Goal: Communication & Community: Ask a question

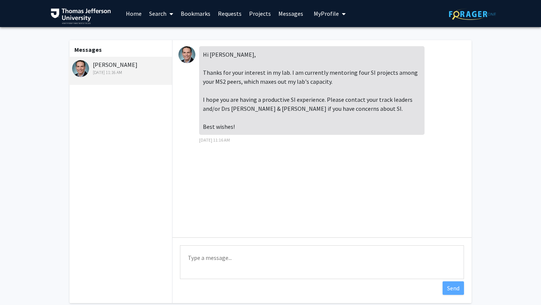
click at [162, 14] on link "Search" at bounding box center [161, 13] width 32 height 26
click at [134, 16] on link "Home" at bounding box center [133, 13] width 23 height 26
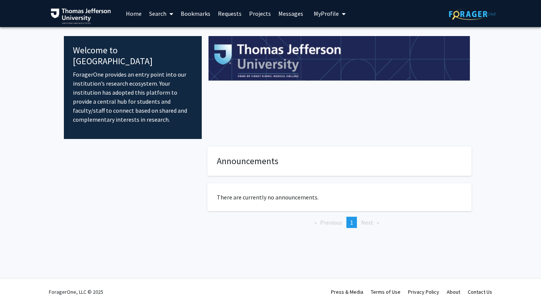
click at [162, 13] on link "Search" at bounding box center [161, 13] width 32 height 26
click at [163, 30] on span "Faculty/Staff" at bounding box center [172, 34] width 55 height 15
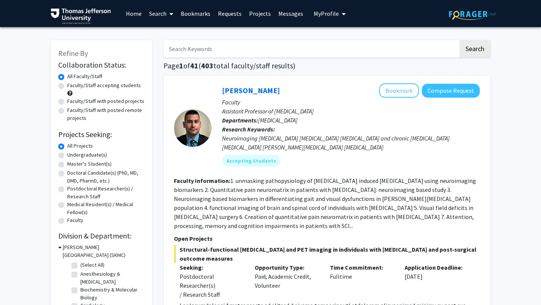
click at [67, 174] on label "Doctoral Candidate(s) (PhD, MD, DMD, PharmD, etc.)" at bounding box center [105, 177] width 77 height 16
click at [67, 174] on input "Doctoral Candidate(s) (PhD, MD, DMD, PharmD, etc.)" at bounding box center [69, 171] width 5 height 5
radio input "true"
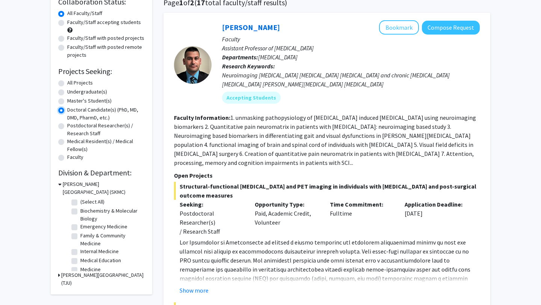
scroll to position [64, 0]
click at [80, 201] on label "(Select All)" at bounding box center [92, 202] width 24 height 8
click at [80, 201] on input "(Select All)" at bounding box center [82, 200] width 5 height 5
checkbox input "true"
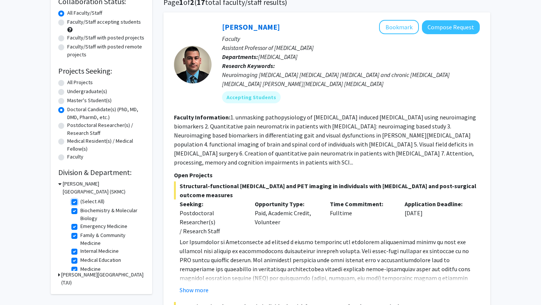
checkbox input "true"
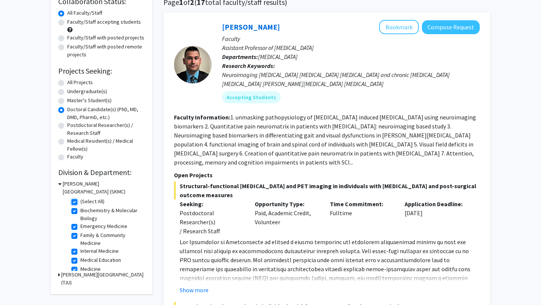
checkbox input "true"
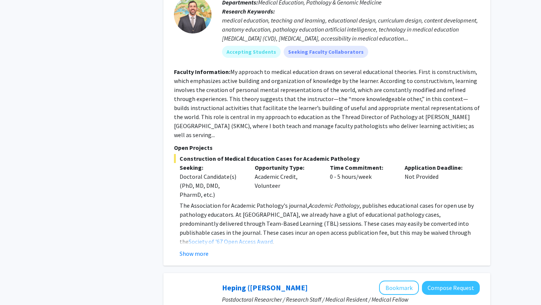
scroll to position [1992, 0]
click at [198, 253] on button "Show more" at bounding box center [194, 254] width 29 height 9
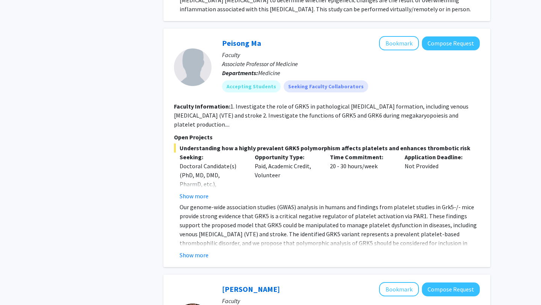
scroll to position [3327, 0]
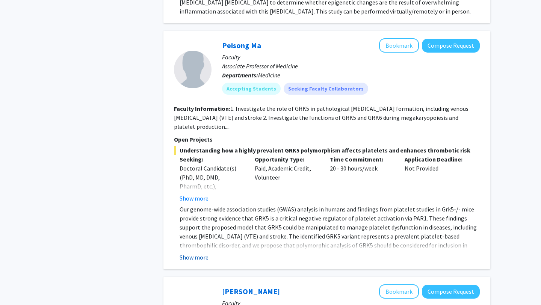
click at [202, 253] on button "Show more" at bounding box center [194, 257] width 29 height 9
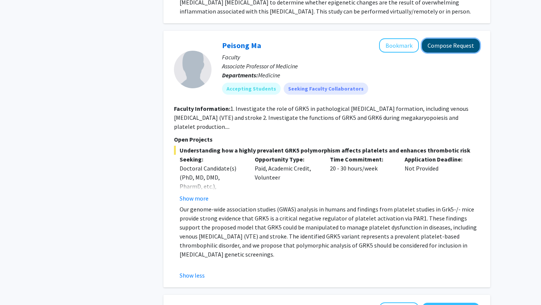
click at [431, 39] on button "Compose Request" at bounding box center [451, 46] width 58 height 14
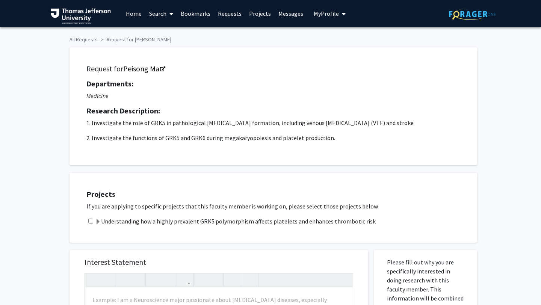
click at [91, 222] on input "checkbox" at bounding box center [90, 221] width 5 height 5
checkbox input "true"
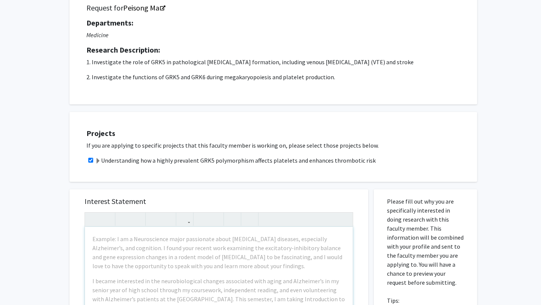
scroll to position [64, 0]
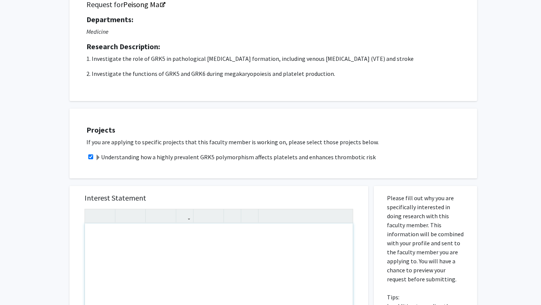
paste div "Note to users with screen readers: Please press Alt+0 or Option+0 to deactivate…"
type textarea "<p>My name is [PERSON_NAME] and I am currently a rising M2 at [GEOGRAPHIC_DATA]…"
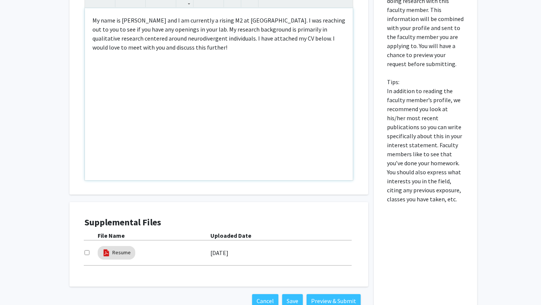
scroll to position [329, 0]
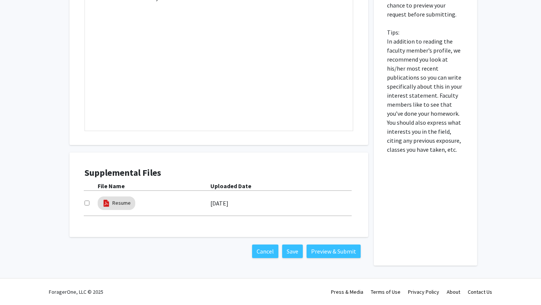
click at [86, 203] on input "checkbox" at bounding box center [87, 203] width 5 height 5
checkbox input "true"
click at [321, 252] on button "Preview & Submit" at bounding box center [334, 252] width 54 height 14
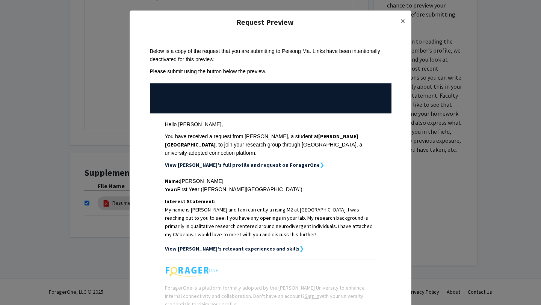
scroll to position [71, 0]
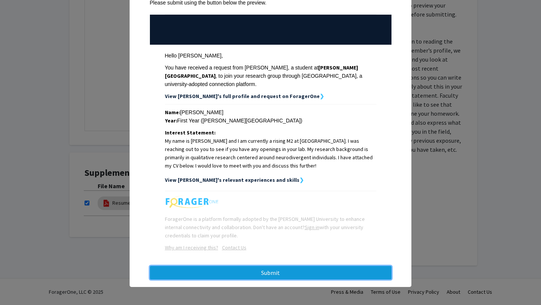
click at [313, 273] on button "Submit" at bounding box center [271, 273] width 242 height 14
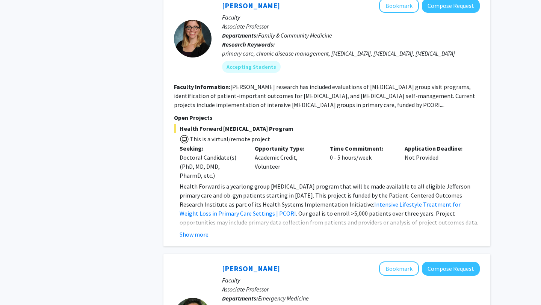
scroll to position [3301, 0]
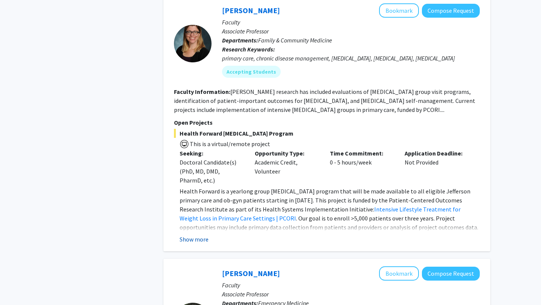
click at [202, 242] on button "Show more" at bounding box center [194, 239] width 29 height 9
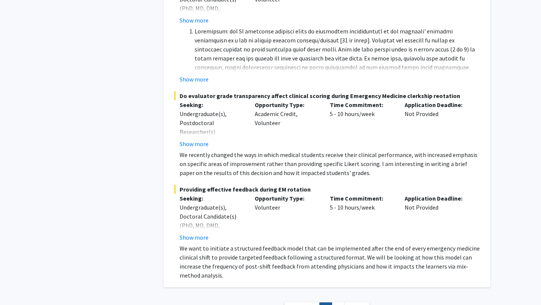
scroll to position [3970, 0]
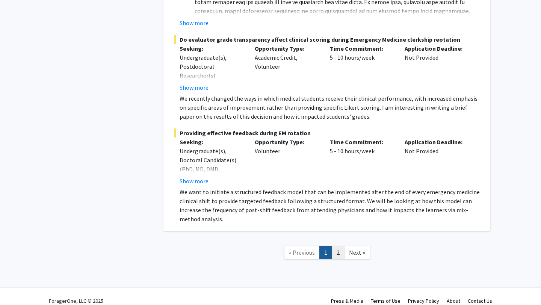
click at [341, 246] on link "2" at bounding box center [338, 252] width 13 height 13
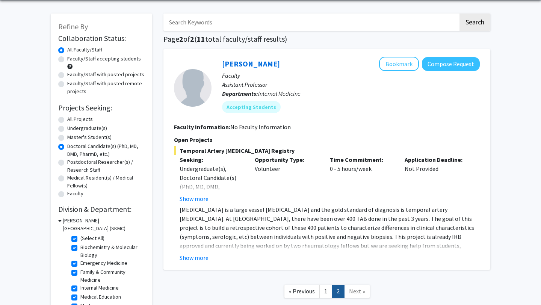
scroll to position [76, 0]
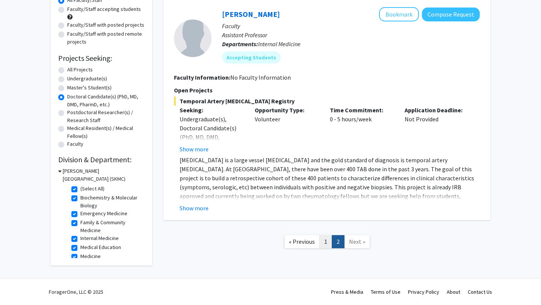
click at [328, 240] on link "1" at bounding box center [325, 241] width 13 height 13
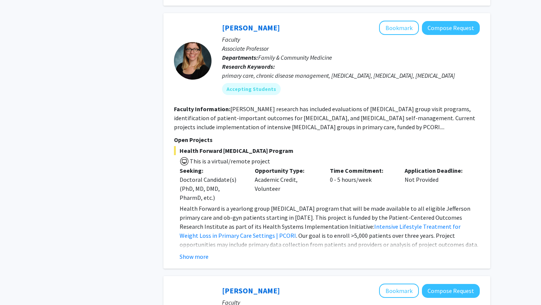
scroll to position [3285, 0]
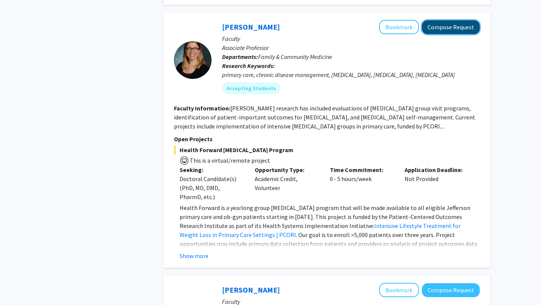
click at [448, 26] on button "Compose Request" at bounding box center [451, 27] width 58 height 14
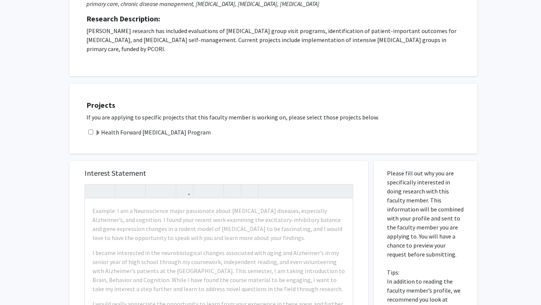
scroll to position [186, 0]
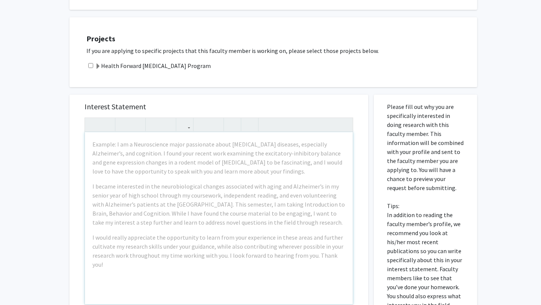
click at [189, 172] on div "Example: I am a Neuroscience major passionate about [MEDICAL_DATA] diseases, es…" at bounding box center [219, 218] width 268 height 172
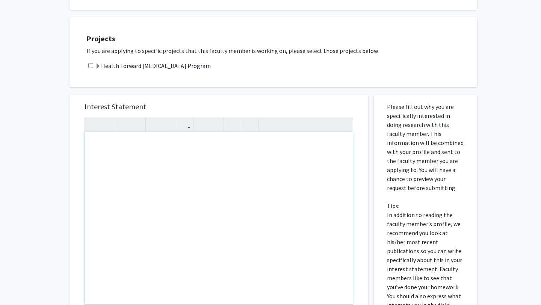
paste div "Note to users with screen readers: Please press Alt+0 or Option+0 to deactivate…"
type textarea "<p>My name is [PERSON_NAME] and I am currently a rising M2 at [GEOGRAPHIC_DATA]…"
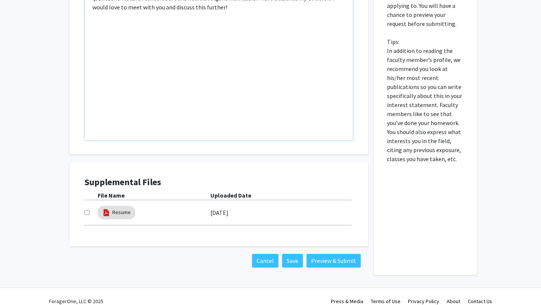
scroll to position [350, 0]
click at [86, 210] on input "checkbox" at bounding box center [87, 212] width 5 height 5
checkbox input "true"
click at [319, 254] on button "Preview & Submit" at bounding box center [334, 261] width 54 height 14
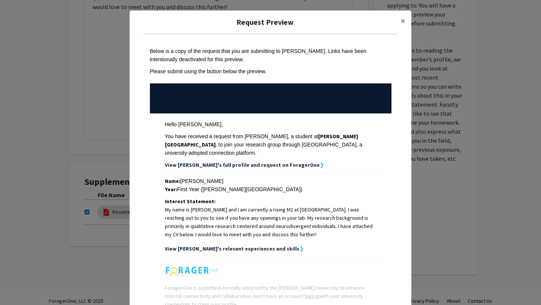
scroll to position [71, 0]
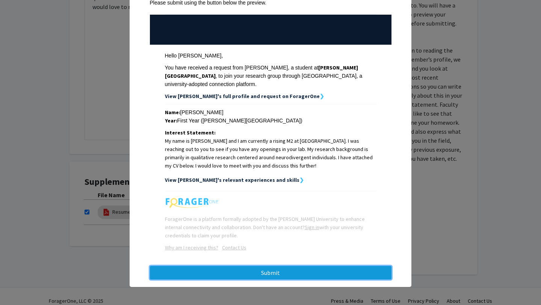
click at [316, 273] on button "Submit" at bounding box center [271, 273] width 242 height 14
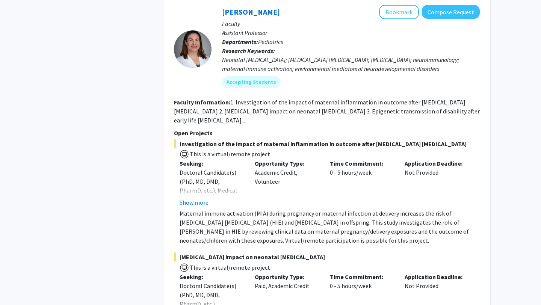
scroll to position [2556, 0]
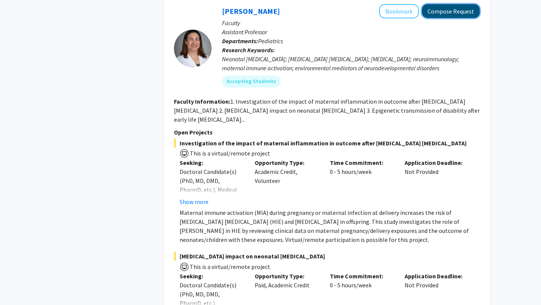
click at [438, 8] on button "Compose Request" at bounding box center [451, 11] width 58 height 14
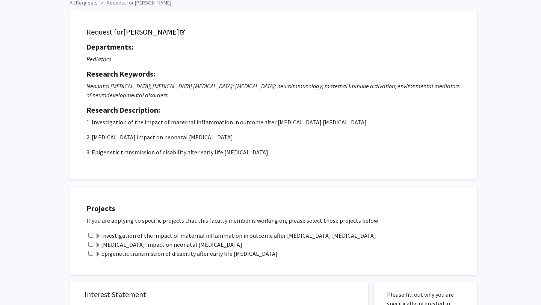
scroll to position [41, 0]
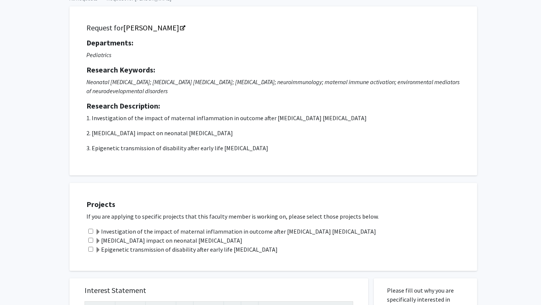
click at [91, 231] on input "checkbox" at bounding box center [90, 231] width 5 height 5
checkbox input "true"
click at [91, 239] on input "checkbox" at bounding box center [90, 240] width 5 height 5
checkbox input "true"
click at [91, 249] on input "checkbox" at bounding box center [90, 249] width 5 height 5
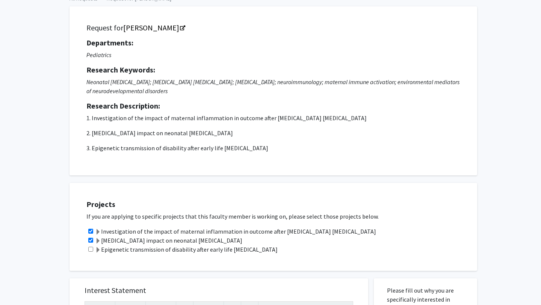
checkbox input "true"
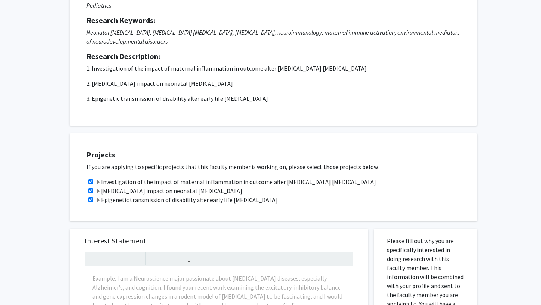
scroll to position [221, 0]
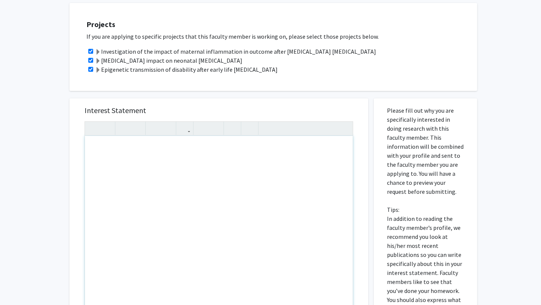
click at [143, 153] on div "Note to users with screen readers: Please press Alt+0 or Option+0 to deactivate…" at bounding box center [219, 222] width 268 height 172
paste div "Note to users with screen readers: Please press Alt+0 or Option+0 to deactivate…"
type textarea "<p>My name is [PERSON_NAME] and I am currently a rising M2 at [GEOGRAPHIC_DATA]…"
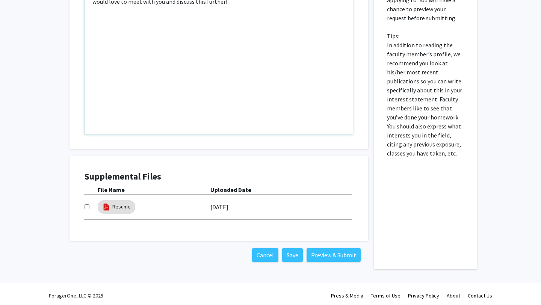
scroll to position [398, 0]
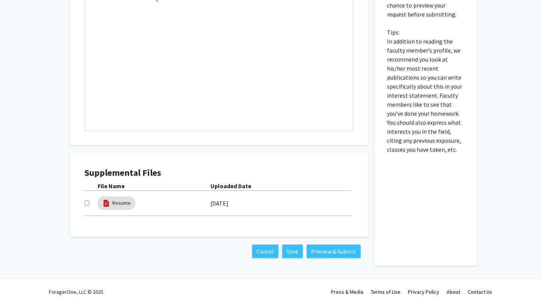
click at [88, 204] on input "checkbox" at bounding box center [87, 203] width 5 height 5
checkbox input "true"
click at [319, 252] on button "Preview & Submit" at bounding box center [334, 252] width 54 height 14
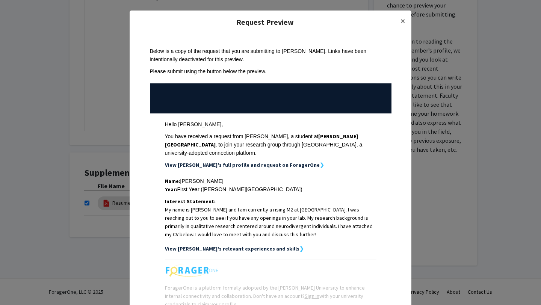
scroll to position [71, 0]
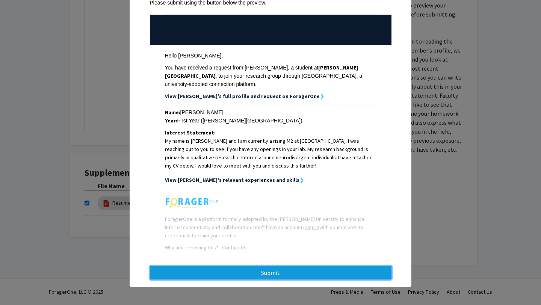
click at [325, 276] on button "Submit" at bounding box center [271, 273] width 242 height 14
